Goal: Entertainment & Leisure: Consume media (video, audio)

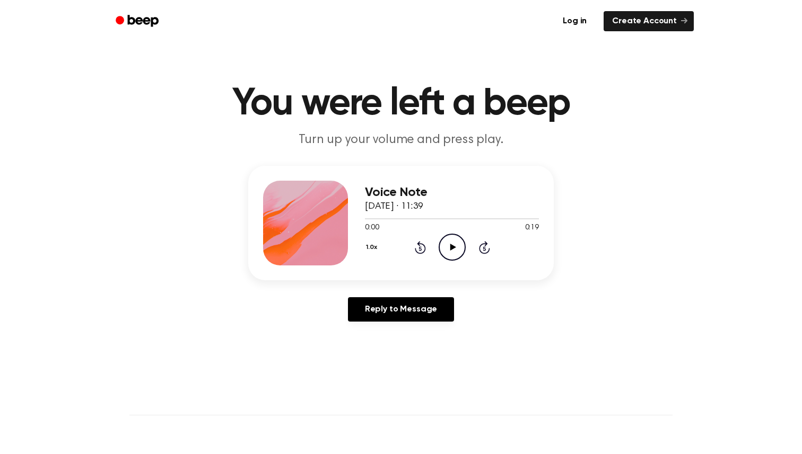
click at [456, 251] on icon "Play Audio" at bounding box center [451, 247] width 27 height 27
click at [455, 247] on icon "Play Audio" at bounding box center [451, 247] width 27 height 27
click at [442, 243] on icon "Play Audio" at bounding box center [451, 247] width 27 height 27
click at [455, 252] on icon "Pause Audio" at bounding box center [451, 247] width 27 height 27
click at [450, 245] on icon at bounding box center [453, 247] width 6 height 7
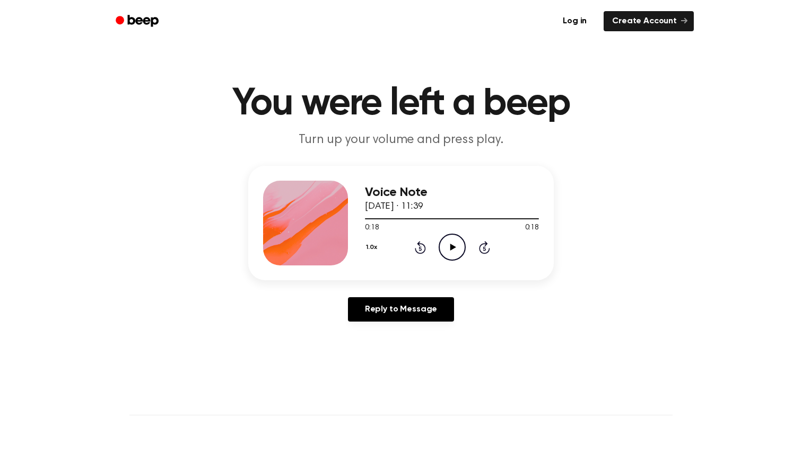
click at [455, 244] on icon "Play Audio" at bounding box center [451, 247] width 27 height 27
drag, startPoint x: 418, startPoint y: 217, endPoint x: 363, endPoint y: 217, distance: 54.6
click at [363, 217] on div "Voice Note 9 September 2025 · 11:39 0:05 0:18 Your browser does not support the…" at bounding box center [400, 223] width 305 height 115
click at [453, 249] on icon "Play Audio" at bounding box center [451, 247] width 27 height 27
click at [457, 244] on icon "Pause Audio" at bounding box center [451, 247] width 27 height 27
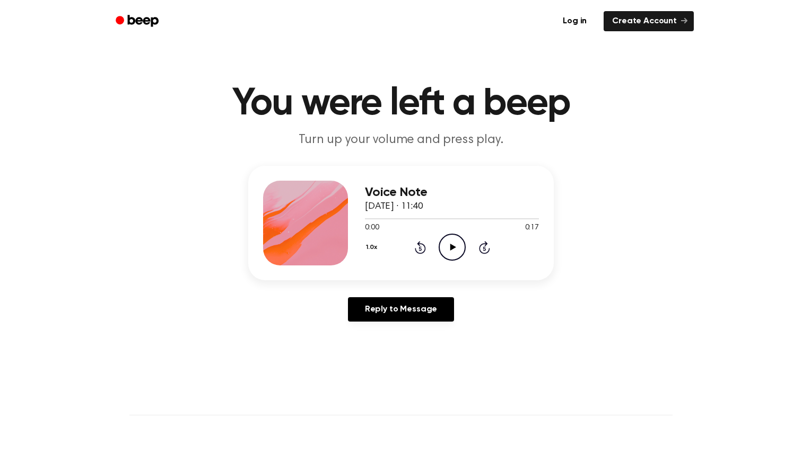
click at [447, 245] on icon "Play Audio" at bounding box center [451, 247] width 27 height 27
click at [459, 245] on icon "Play Audio" at bounding box center [451, 247] width 27 height 27
click at [455, 248] on icon "Pause Audio" at bounding box center [451, 247] width 27 height 27
click at [449, 243] on icon "Play Audio" at bounding box center [451, 247] width 27 height 27
click at [448, 251] on icon "Play Audio" at bounding box center [451, 247] width 27 height 27
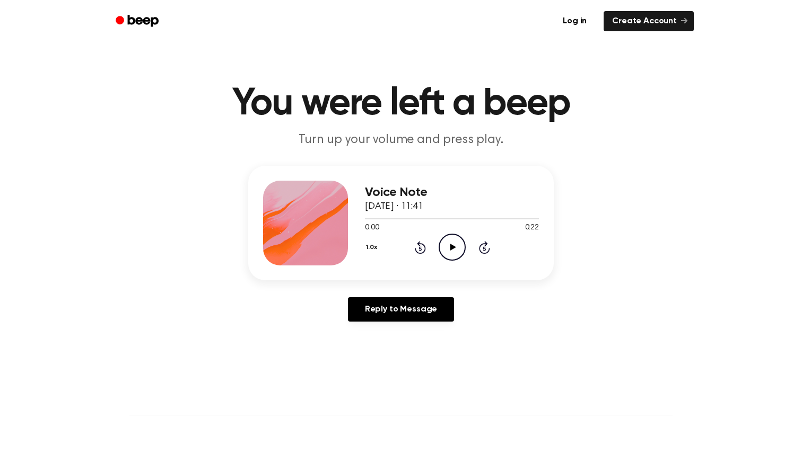
click at [454, 247] on icon at bounding box center [453, 247] width 6 height 7
click at [455, 251] on icon "Pause Audio" at bounding box center [451, 247] width 27 height 27
click at [499, 219] on div at bounding box center [452, 218] width 174 height 1
click at [450, 248] on icon at bounding box center [453, 247] width 6 height 7
click at [488, 219] on div at bounding box center [439, 218] width 149 height 1
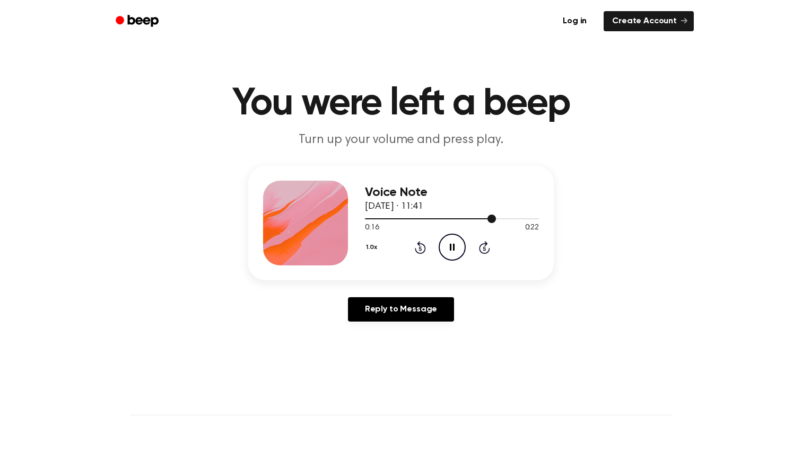
click at [470, 217] on div at bounding box center [452, 218] width 174 height 8
click at [450, 242] on icon "Play Audio" at bounding box center [451, 247] width 27 height 27
click at [448, 243] on icon "Play Audio" at bounding box center [451, 247] width 27 height 27
click at [443, 250] on icon "Play Audio" at bounding box center [451, 247] width 27 height 27
click at [505, 286] on div "Voice Note 9 September 2025 · 11:44 0:06 0:13 Your browser does not support the…" at bounding box center [401, 248] width 776 height 164
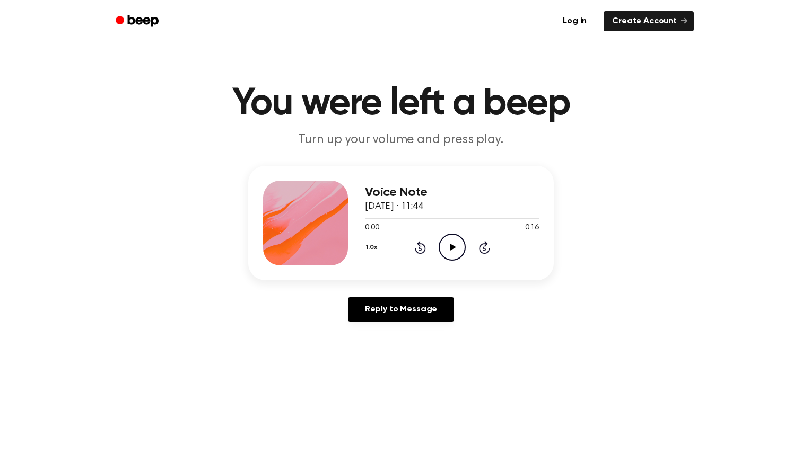
click at [454, 250] on icon "Play Audio" at bounding box center [451, 247] width 27 height 27
click at [455, 246] on icon "Play Audio" at bounding box center [451, 247] width 27 height 27
click at [447, 245] on icon "Play Audio" at bounding box center [451, 247] width 27 height 27
